Goal: Book appointment/travel/reservation

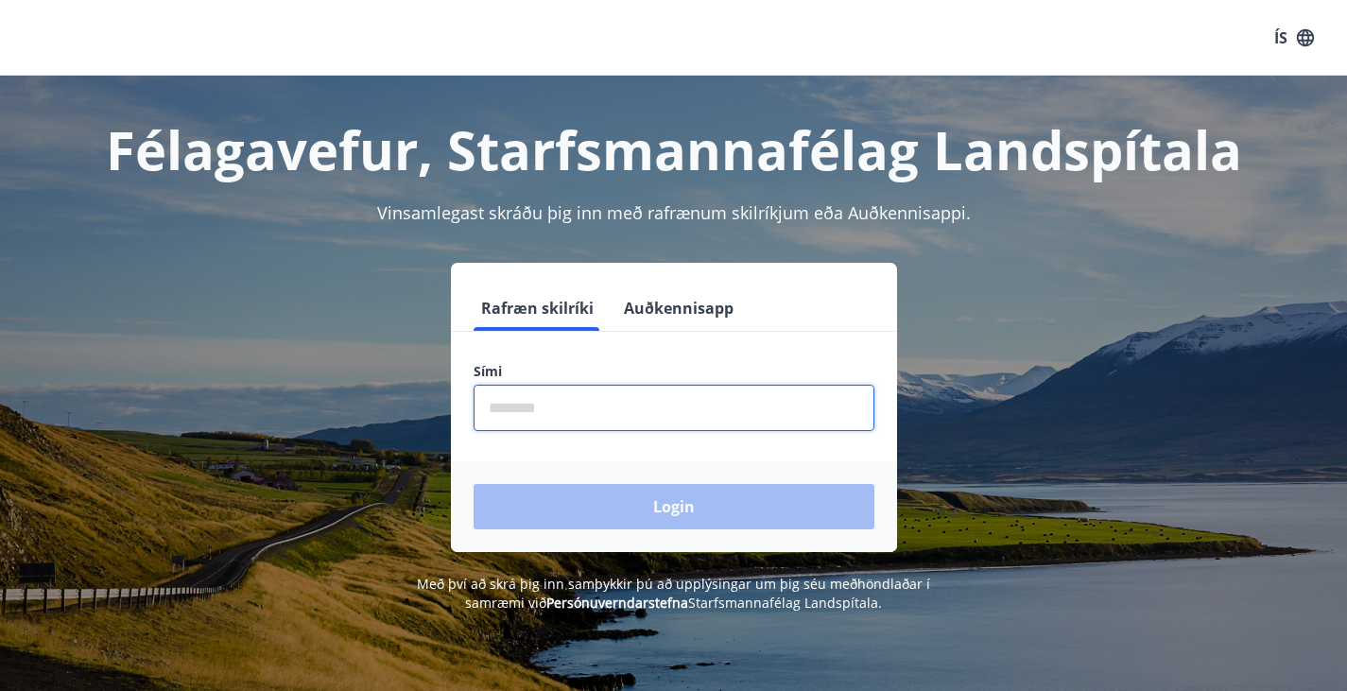
click at [609, 408] on input "phone" at bounding box center [673, 408] width 401 height 46
type input "********"
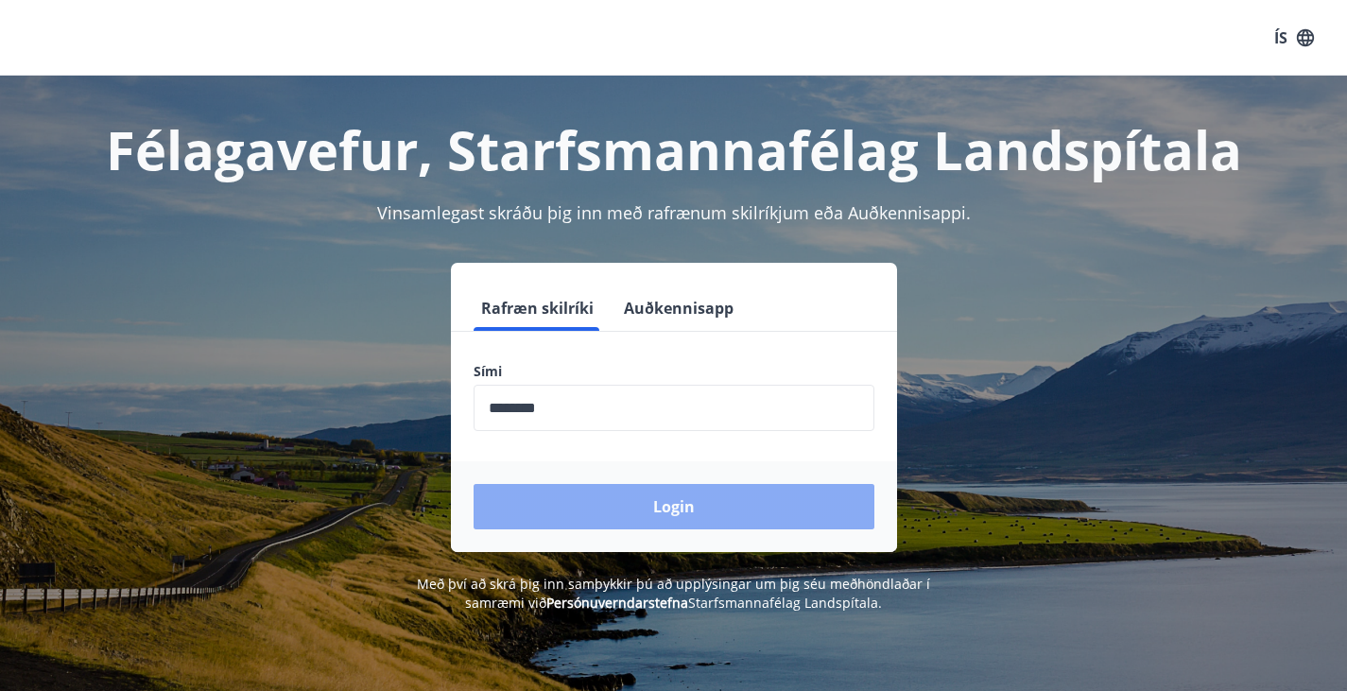
click at [578, 485] on button "Login" at bounding box center [673, 506] width 401 height 45
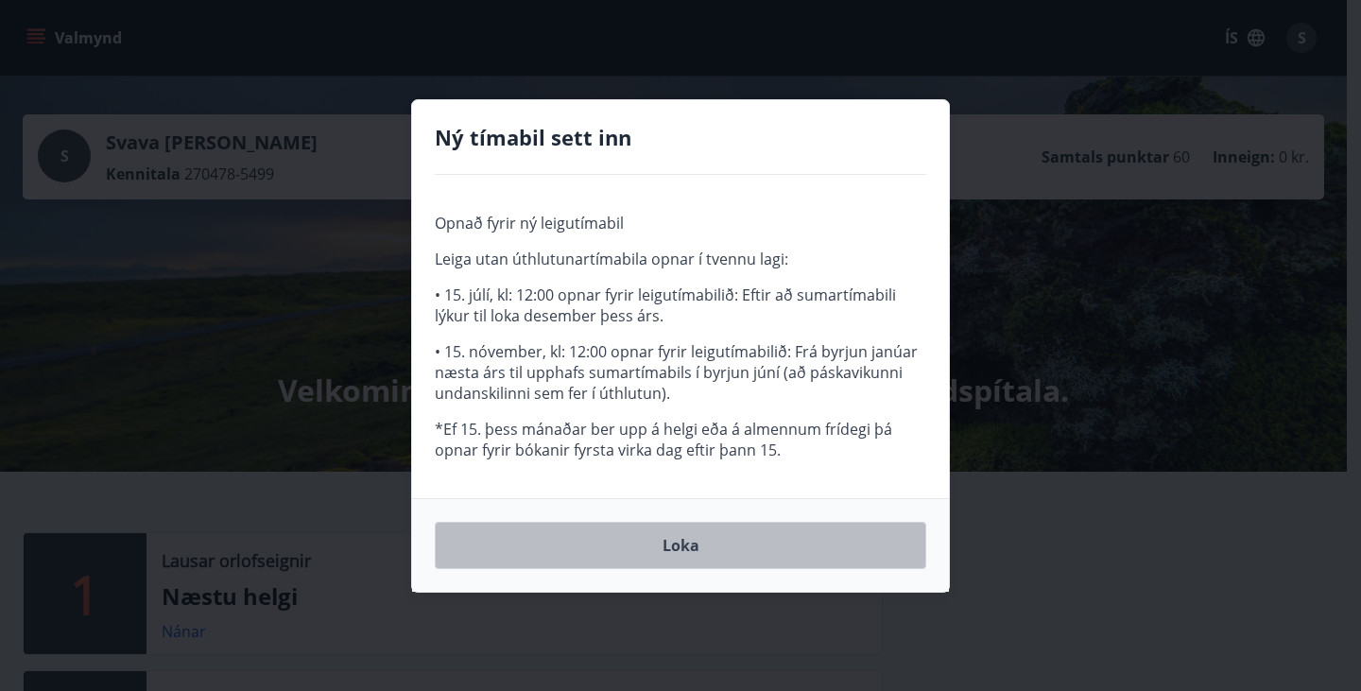
click at [695, 545] on button "Loka" at bounding box center [680, 545] width 491 height 47
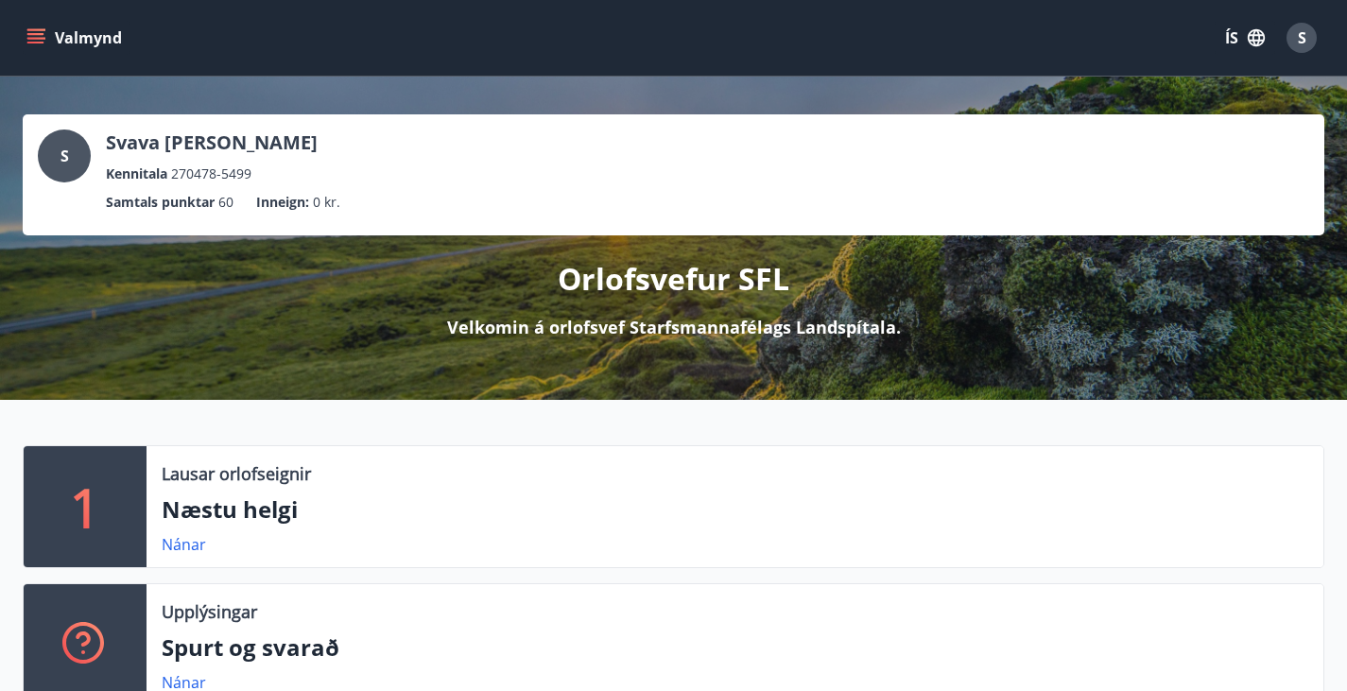
click at [35, 40] on icon "menu" at bounding box center [35, 37] width 19 height 19
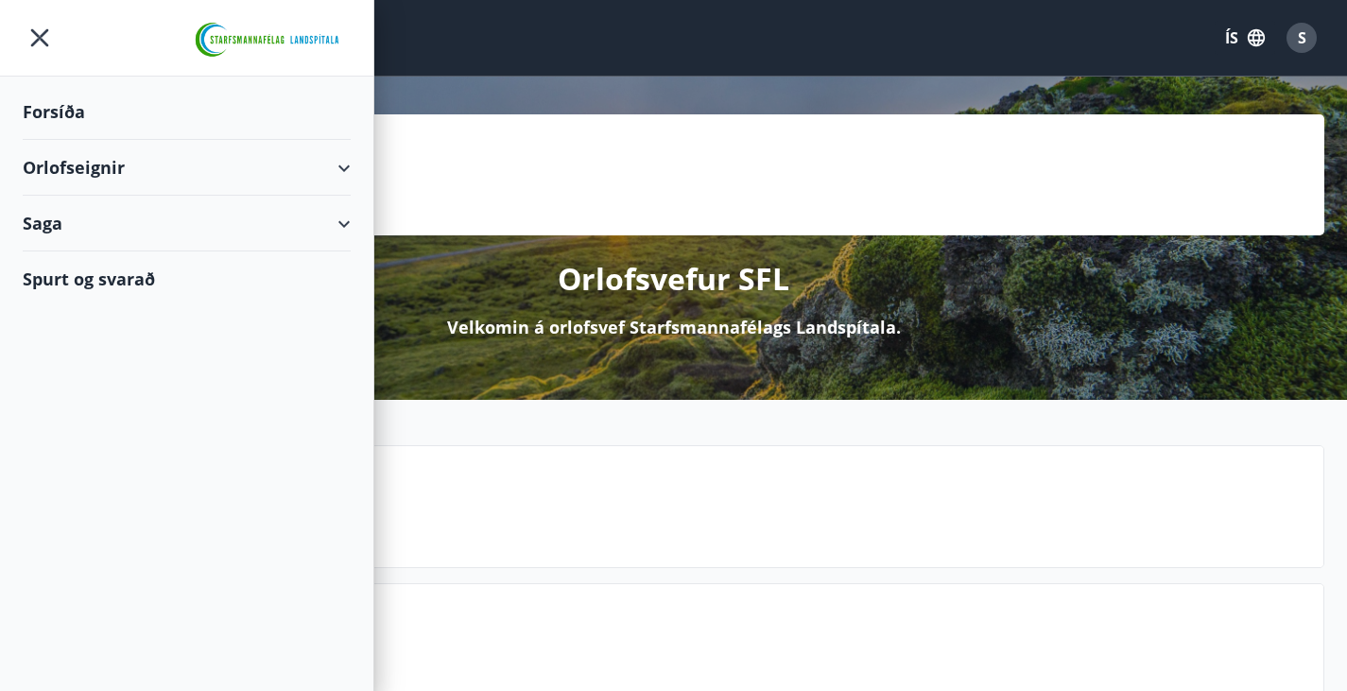
click at [51, 108] on div "Forsíða" at bounding box center [187, 112] width 328 height 56
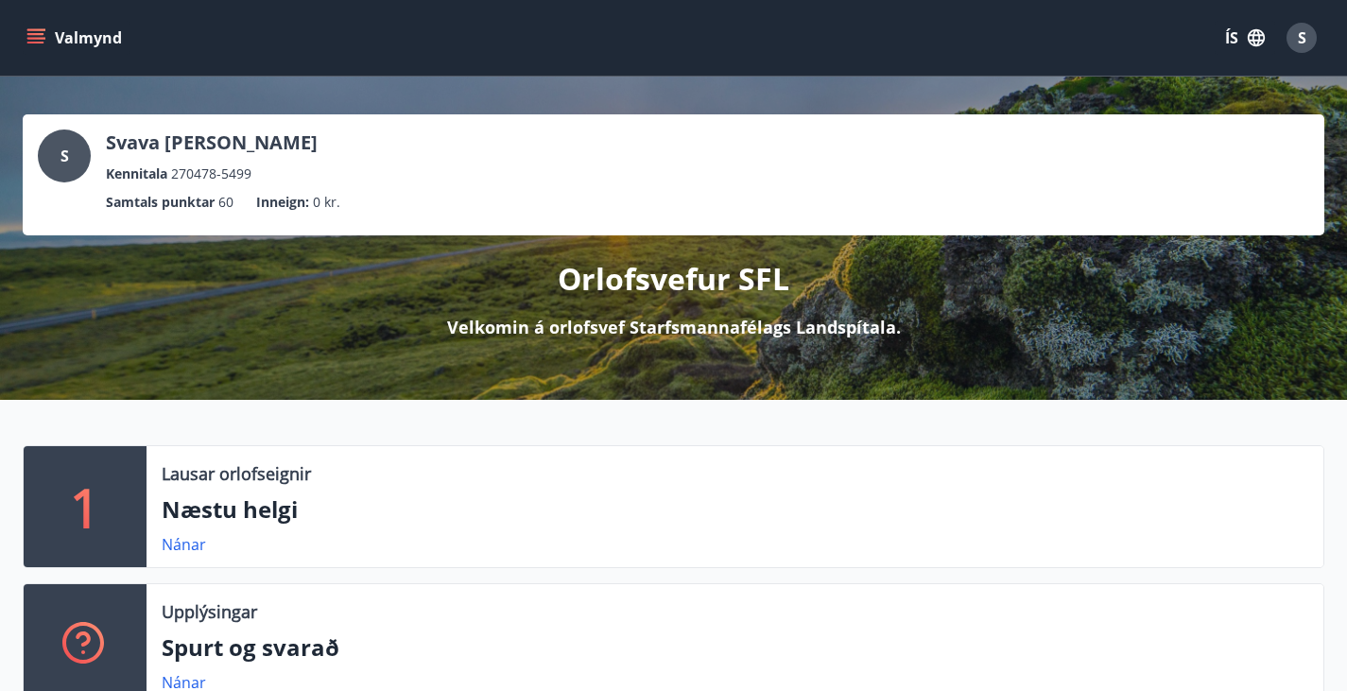
click at [43, 23] on button "Valmynd" at bounding box center [76, 38] width 107 height 34
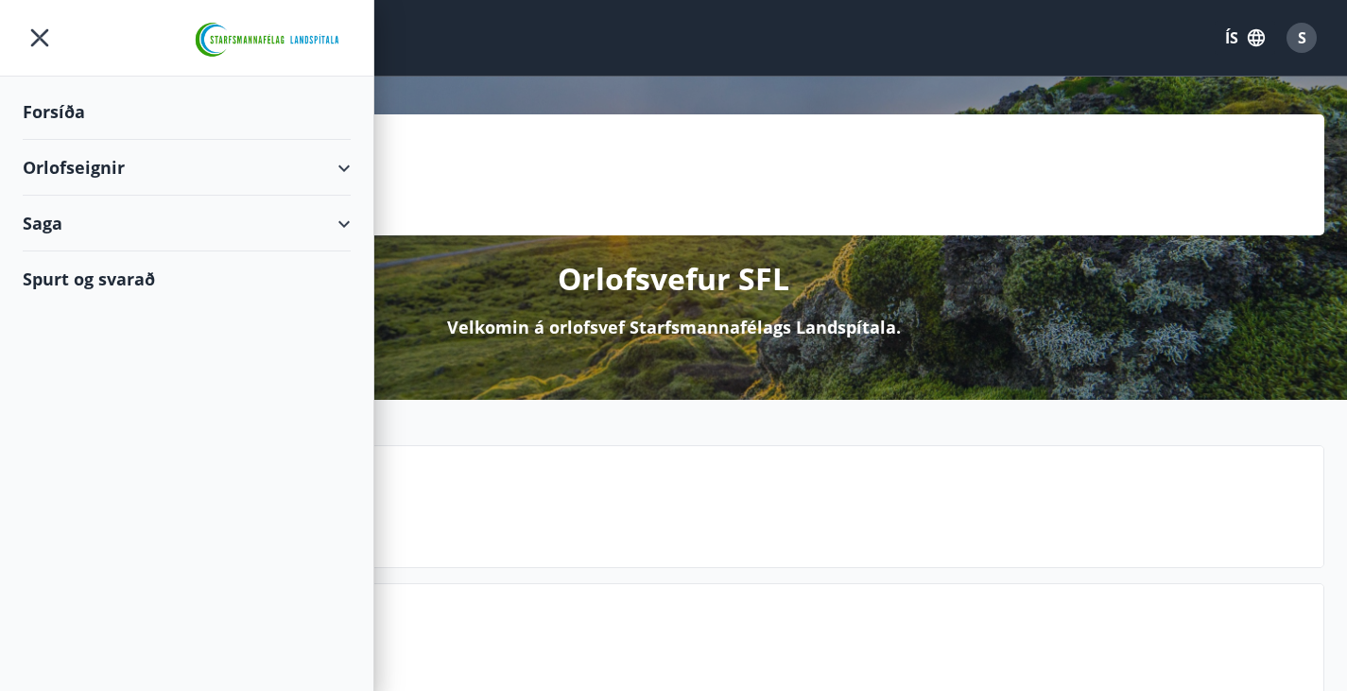
click at [331, 167] on div "Orlofseignir" at bounding box center [187, 168] width 328 height 56
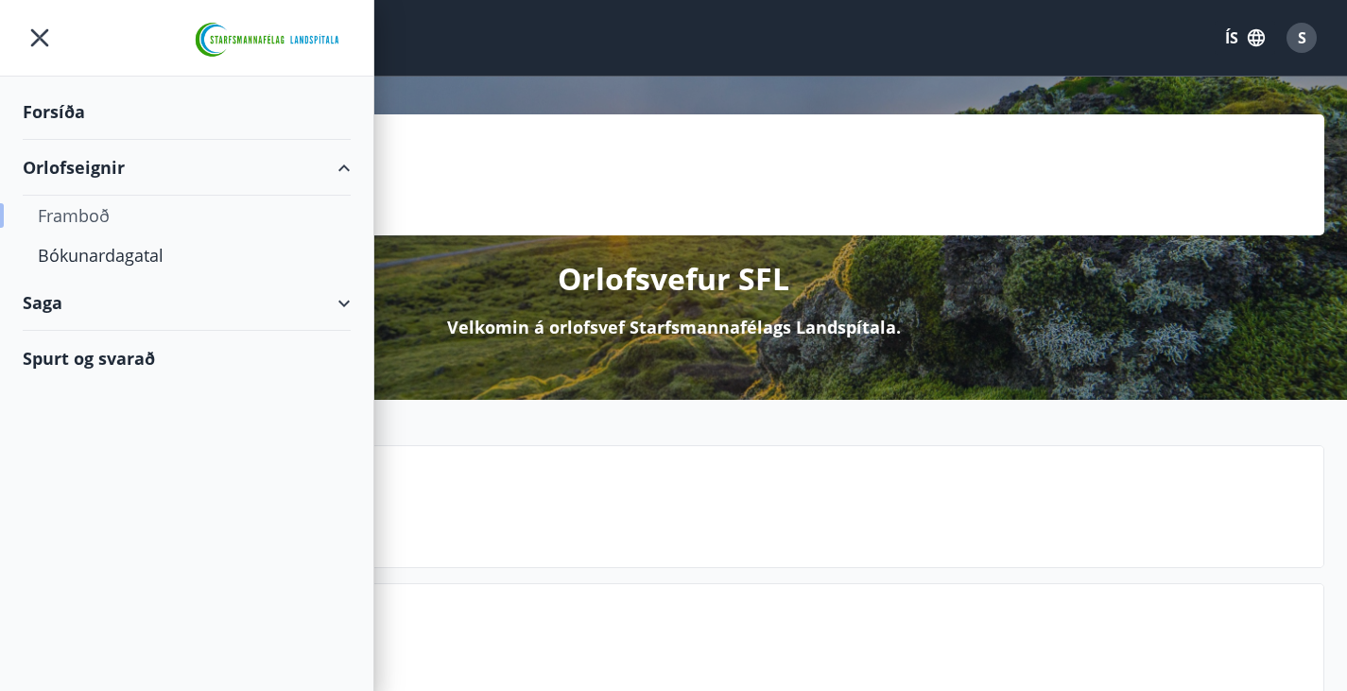
click at [197, 214] on div "Framboð" at bounding box center [187, 216] width 298 height 40
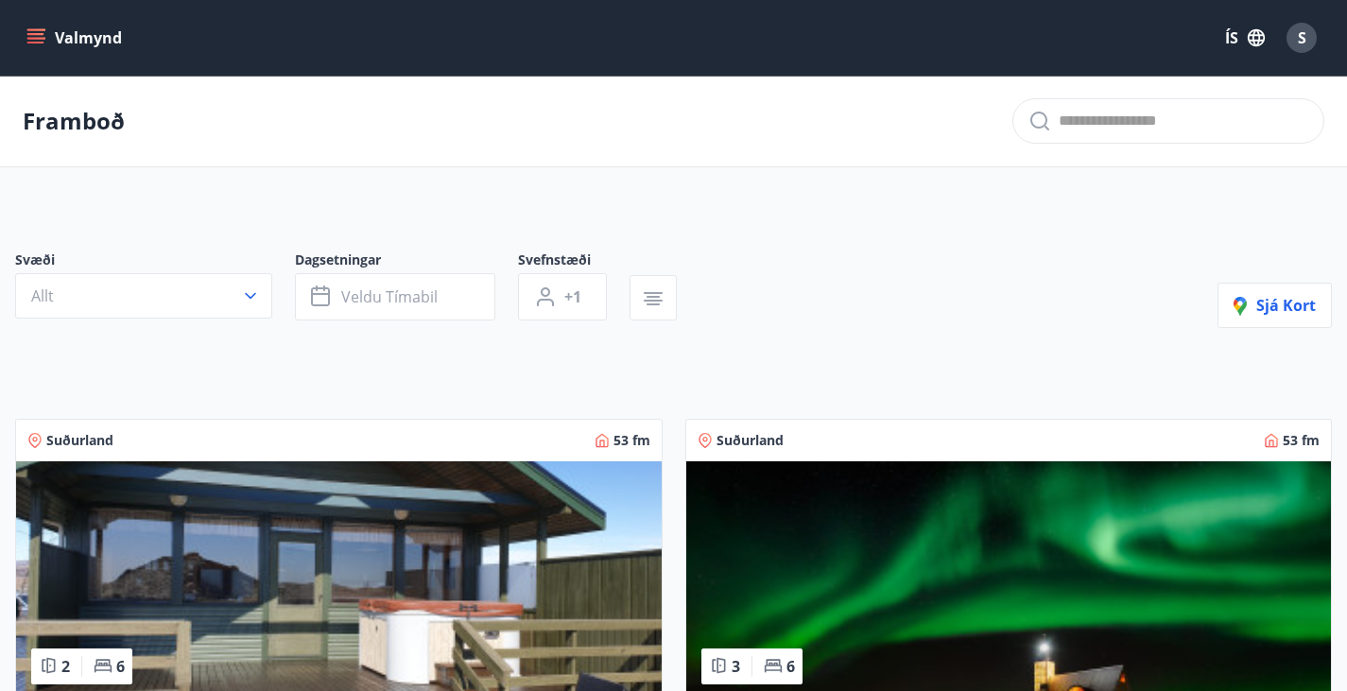
click at [40, 24] on button "Valmynd" at bounding box center [76, 38] width 107 height 34
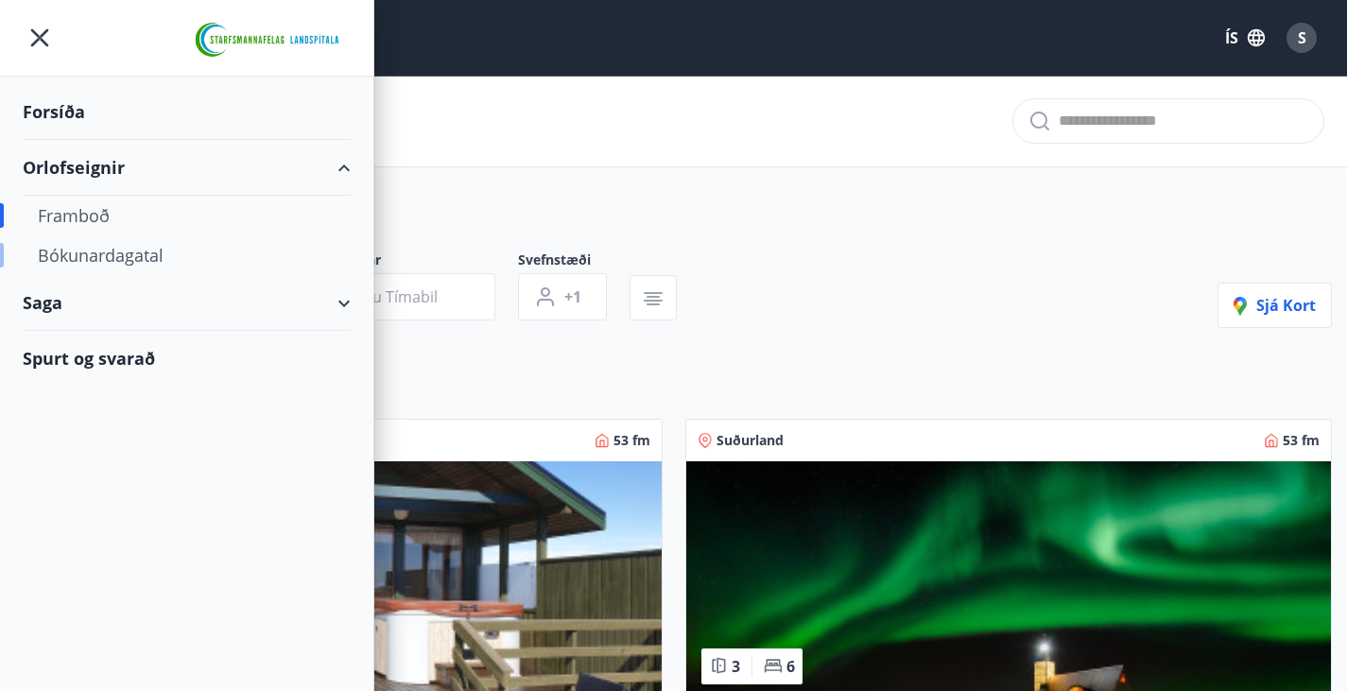
click at [144, 257] on div "Bókunardagatal" at bounding box center [187, 255] width 298 height 40
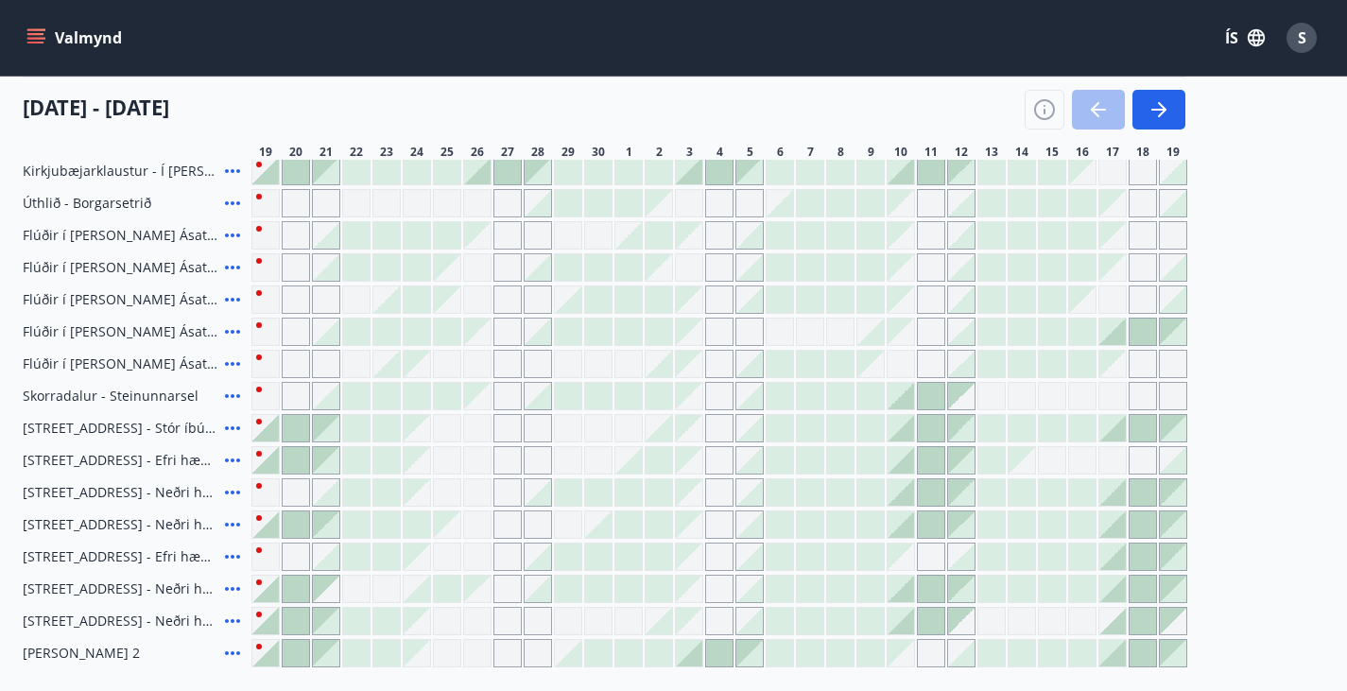
scroll to position [283, 0]
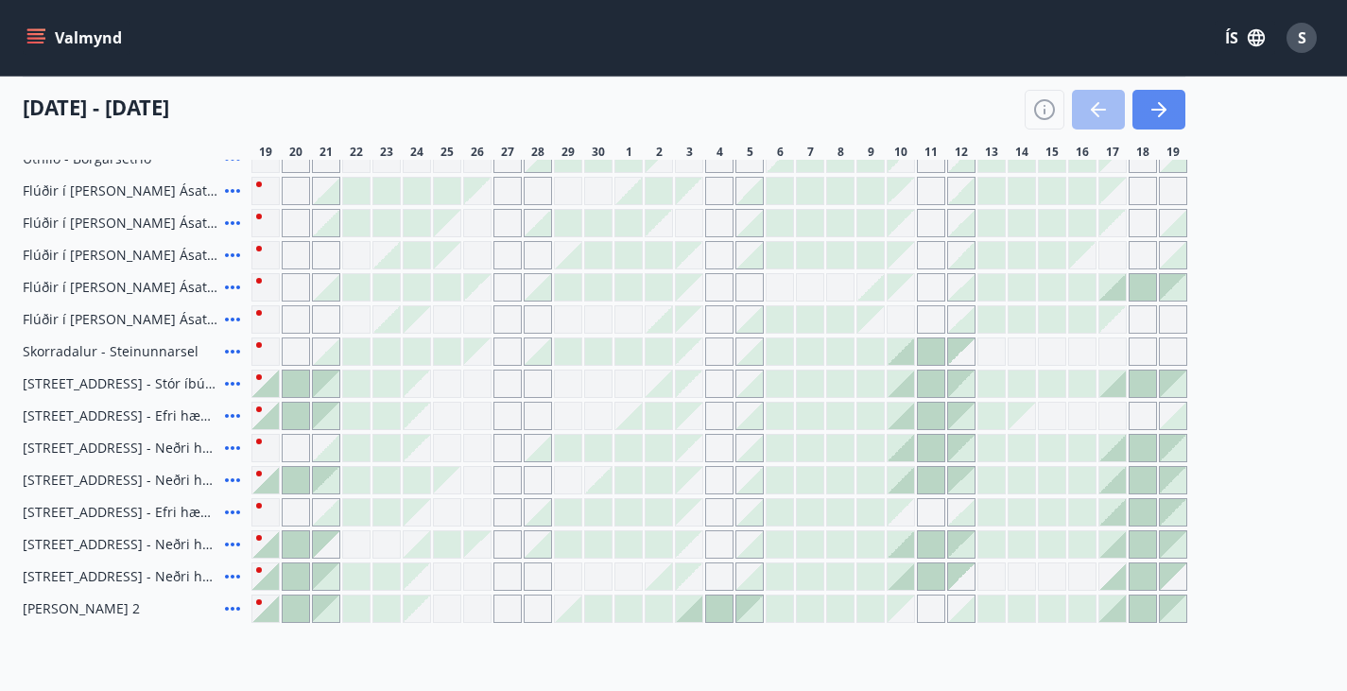
click at [1169, 110] on icon "button" at bounding box center [1158, 109] width 23 height 23
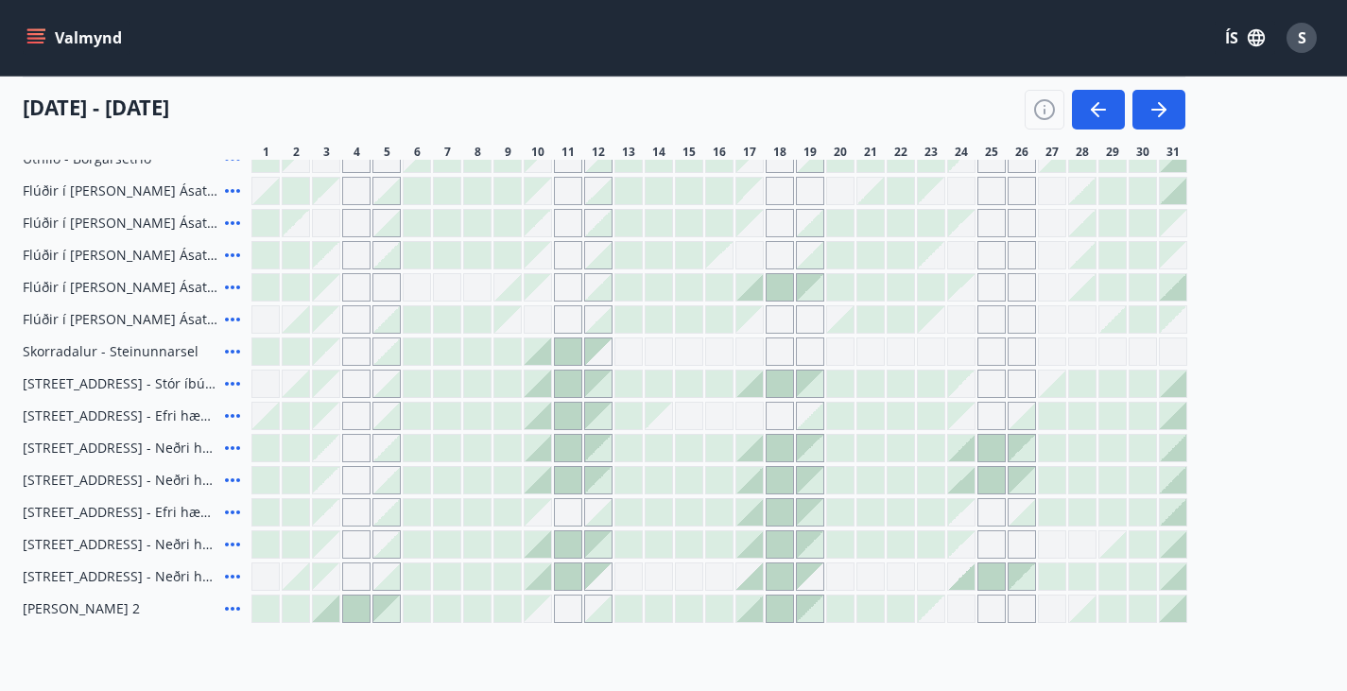
click at [1071, 359] on div "Gráir dagar eru ekki bókanlegir" at bounding box center [1082, 351] width 28 height 28
click at [1072, 363] on div "Gráir dagar eru ekki bókanlegir" at bounding box center [1082, 351] width 28 height 28
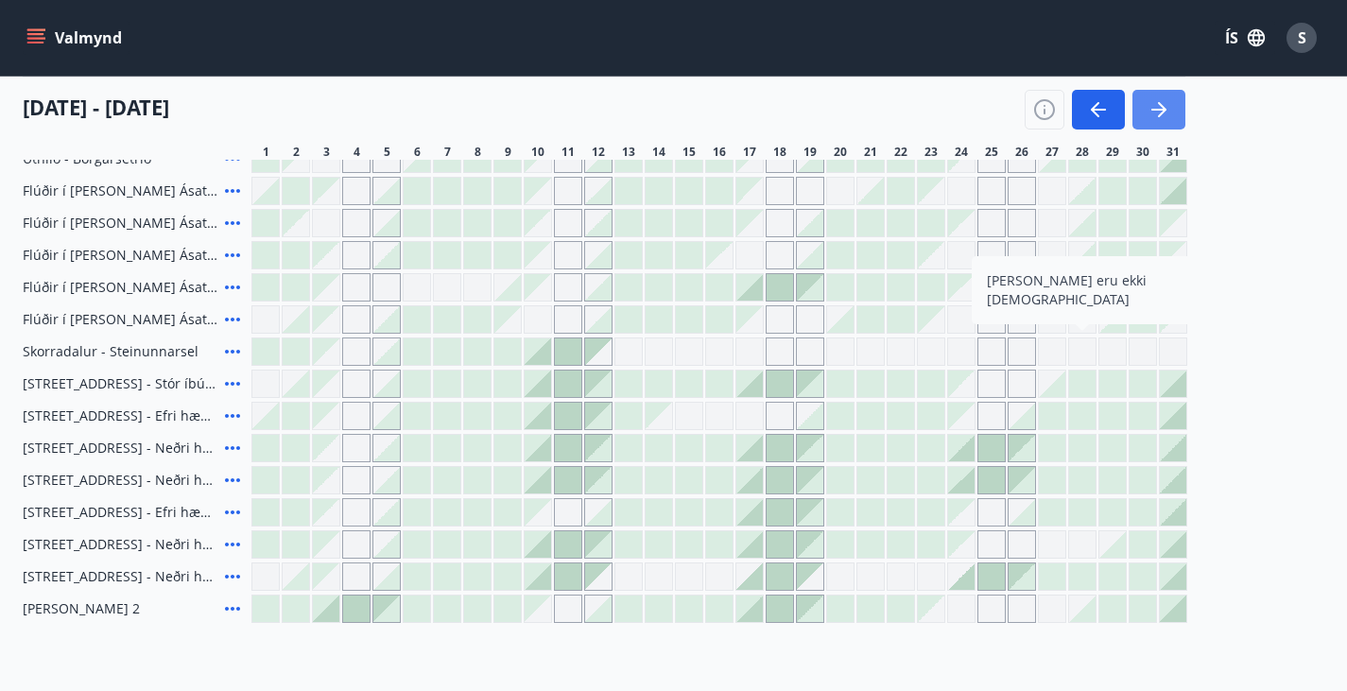
click at [1176, 105] on button "button" at bounding box center [1158, 110] width 53 height 40
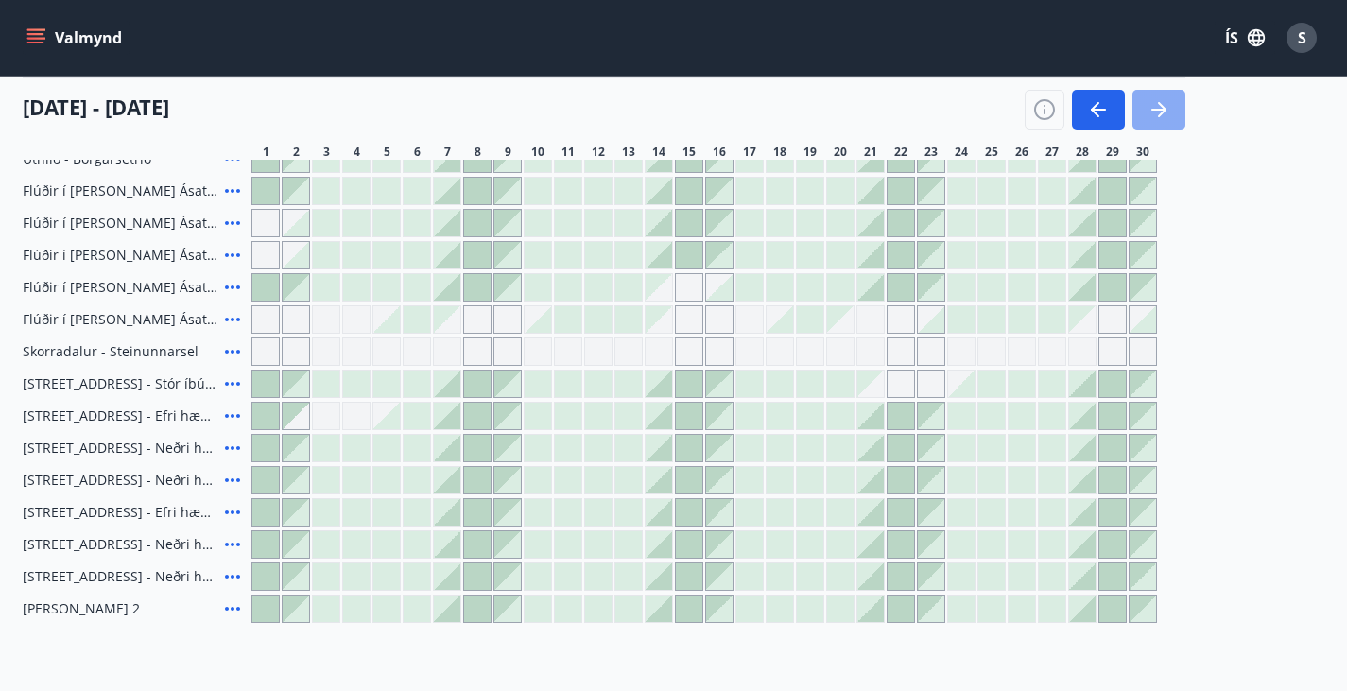
click at [1151, 104] on icon "button" at bounding box center [1158, 109] width 23 height 23
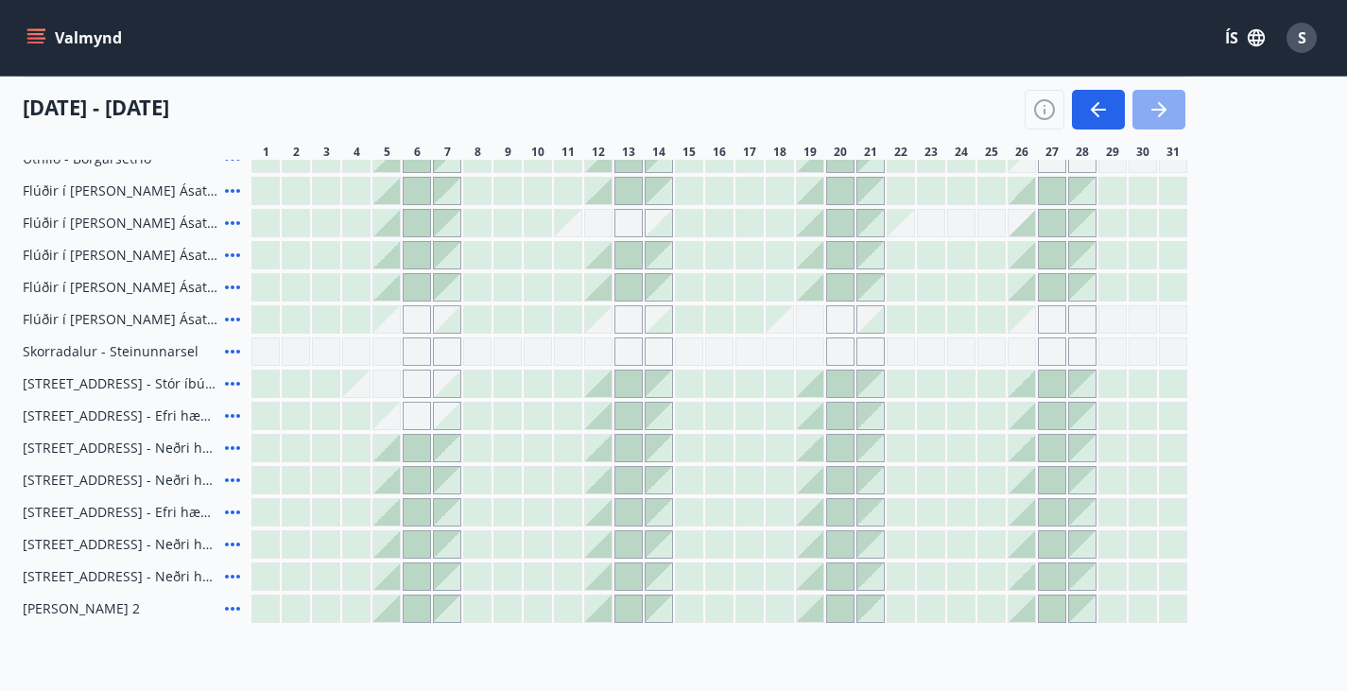
click at [1151, 104] on icon "button" at bounding box center [1158, 109] width 23 height 23
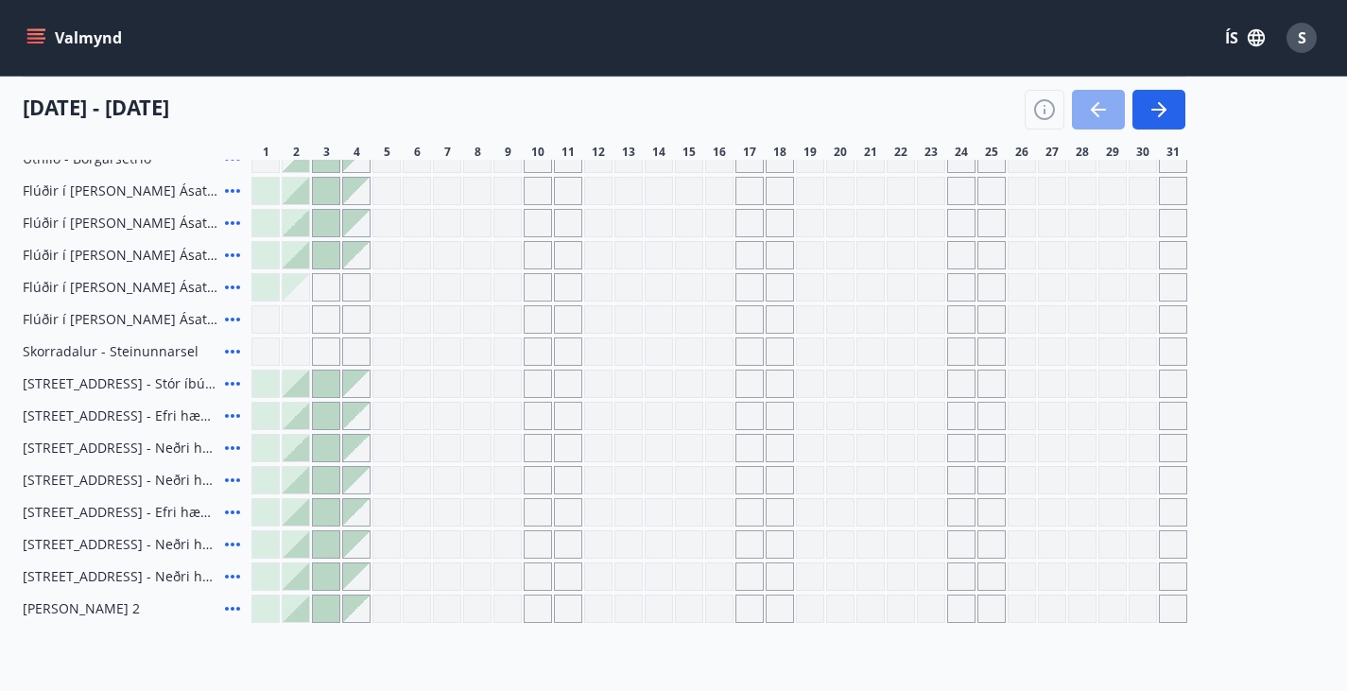
click at [1093, 101] on icon "button" at bounding box center [1098, 109] width 23 height 23
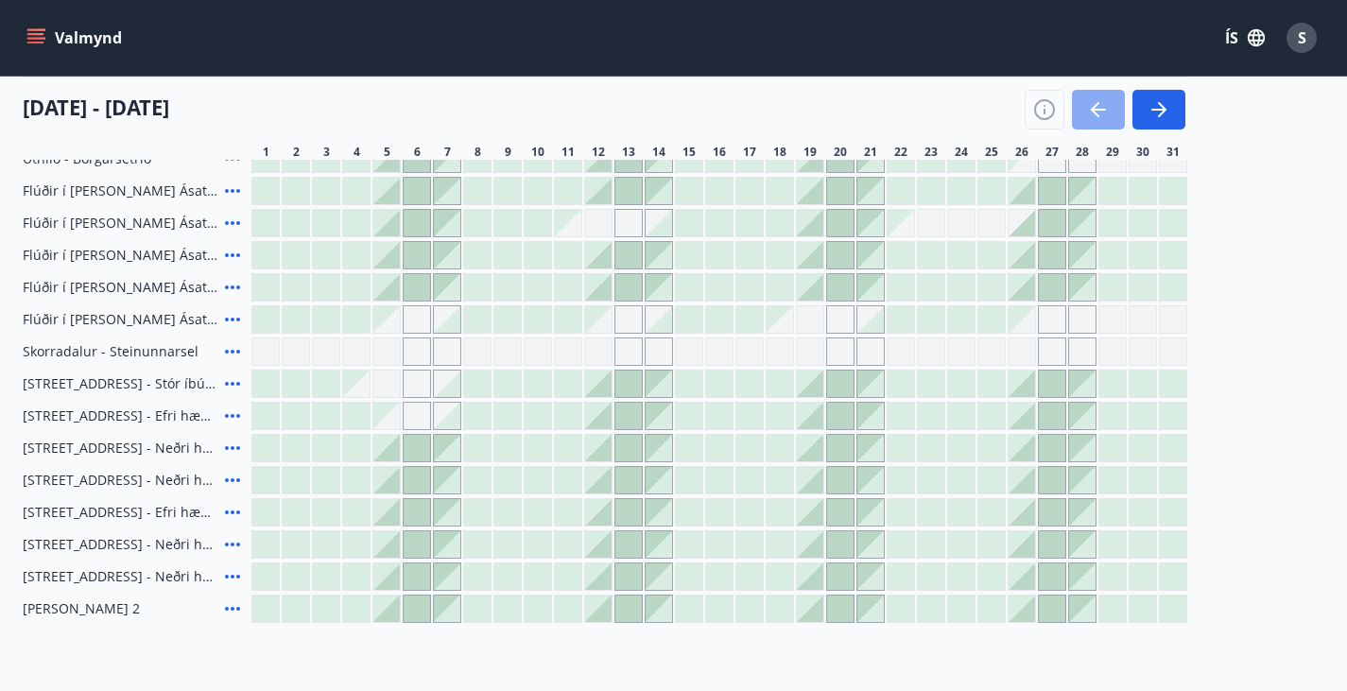
click at [1093, 101] on icon "button" at bounding box center [1098, 109] width 23 height 23
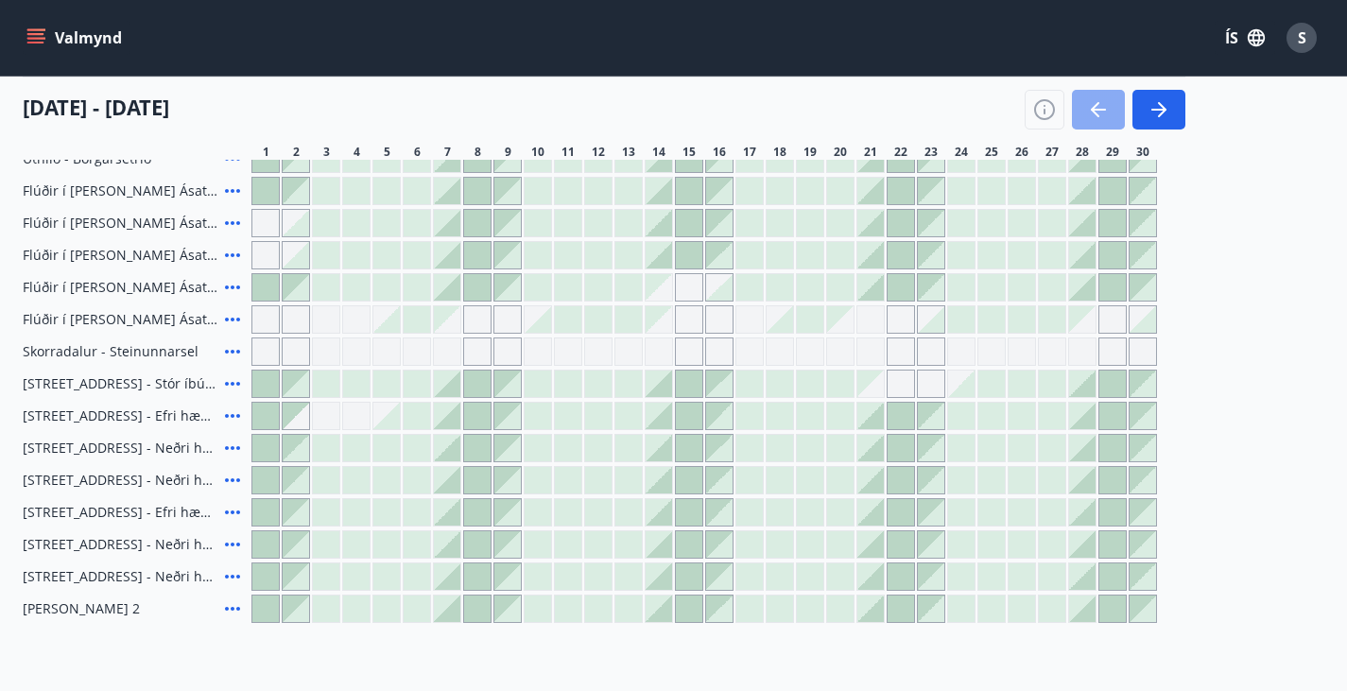
click at [1093, 101] on icon "button" at bounding box center [1098, 109] width 23 height 23
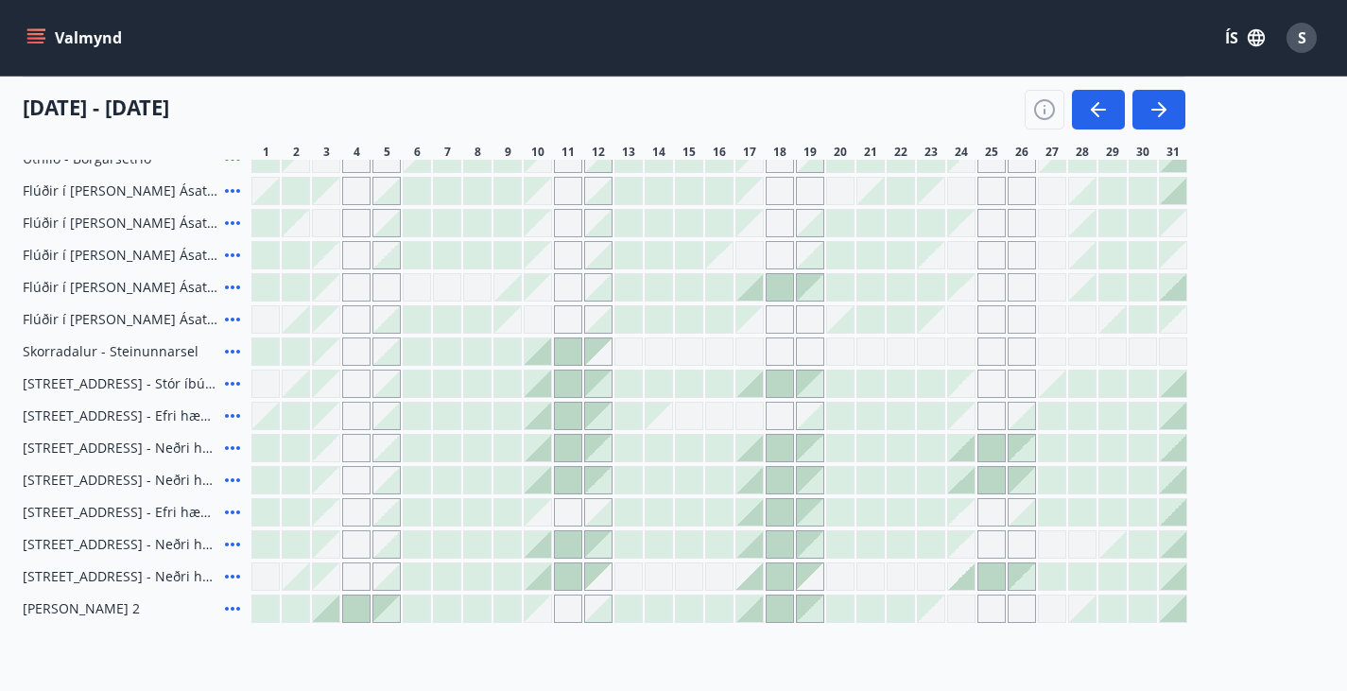
click at [988, 331] on div "Gráir dagar eru ekki bókanlegir" at bounding box center [991, 319] width 28 height 28
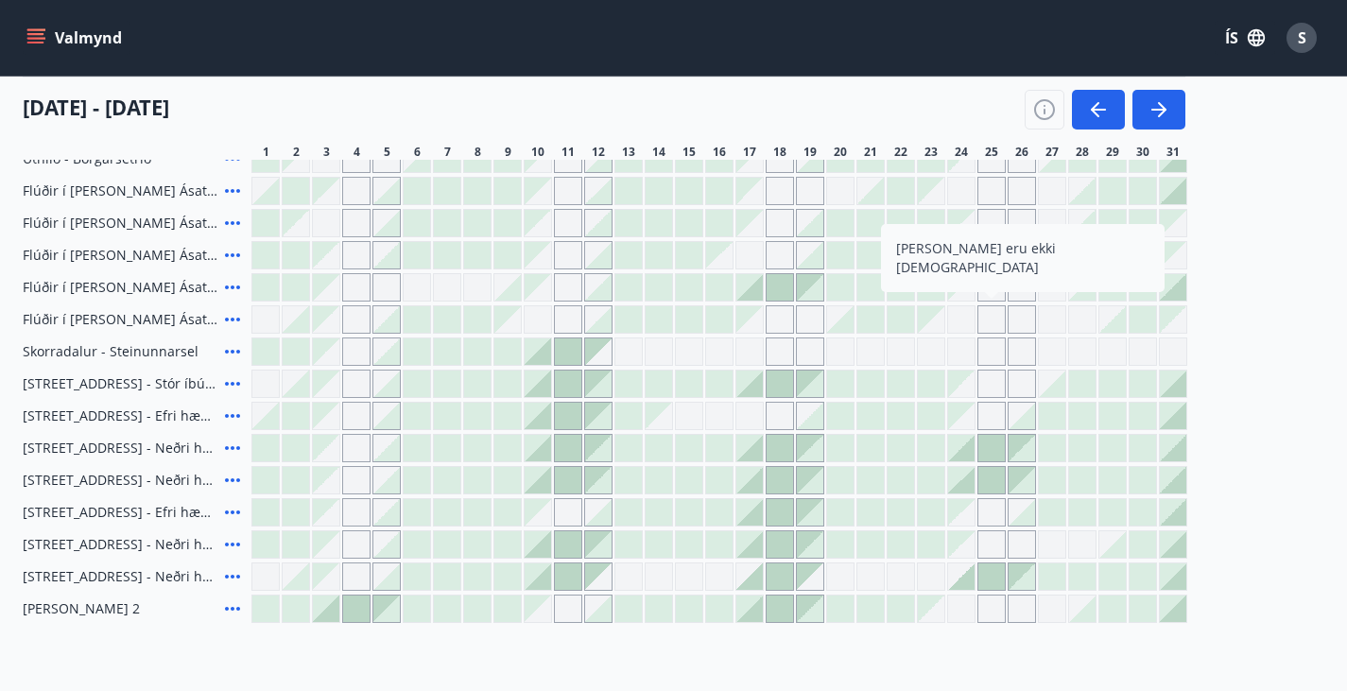
click at [1025, 334] on div "Gráir dagar eru ekki bókanlegir" at bounding box center [1021, 319] width 28 height 28
click at [1164, 110] on icon "button" at bounding box center [1162, 109] width 9 height 15
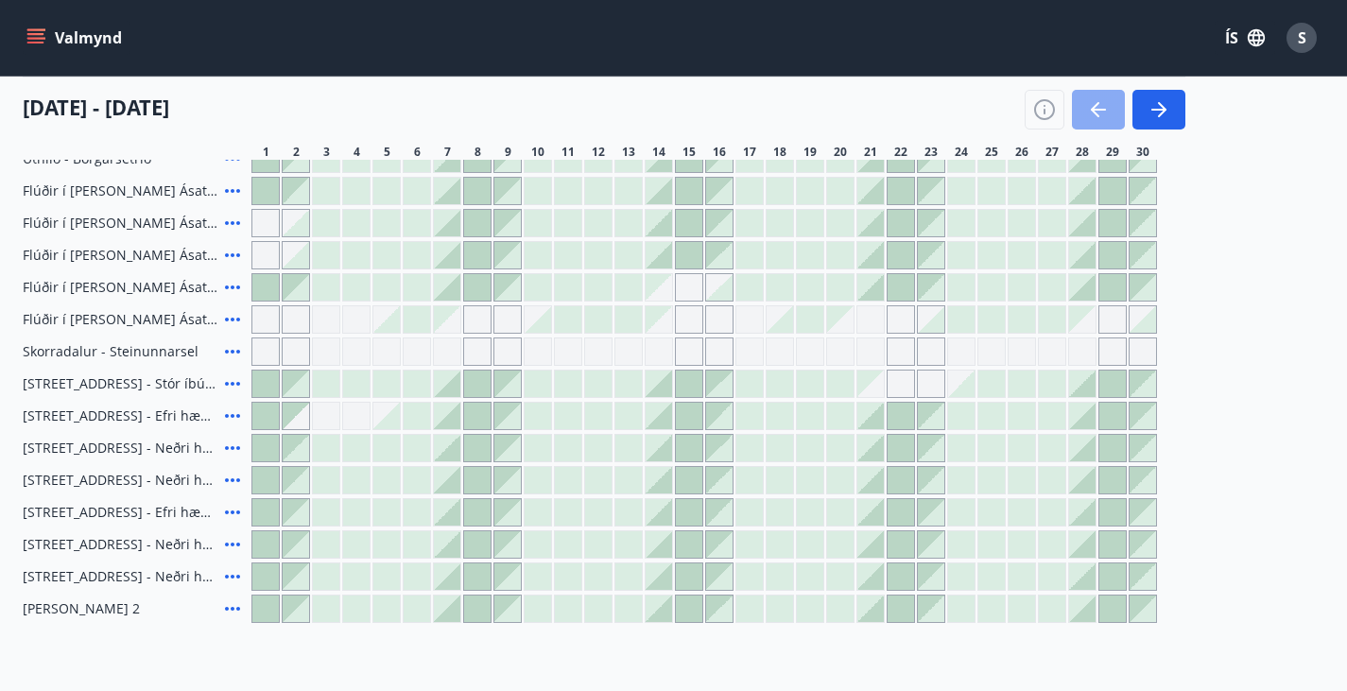
click at [1102, 108] on icon "button" at bounding box center [1098, 109] width 23 height 23
